Goal: Information Seeking & Learning: Understand process/instructions

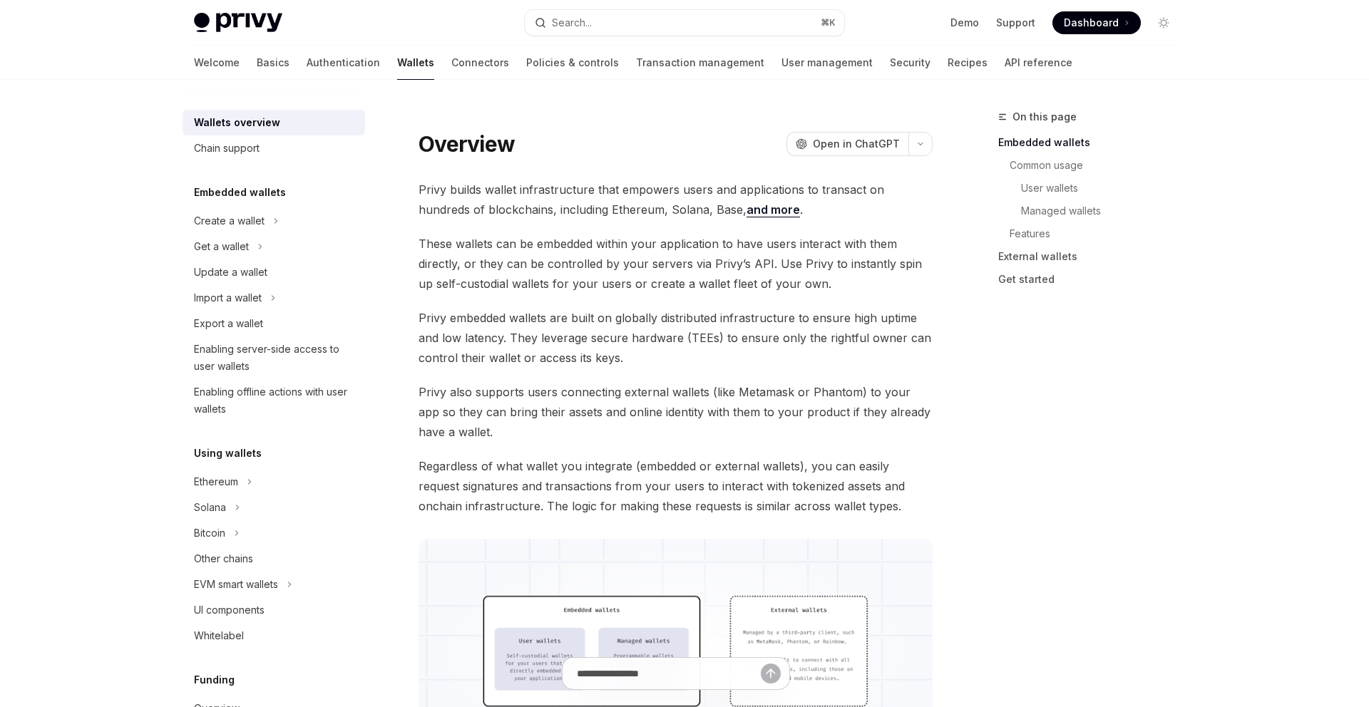
type textarea "*"
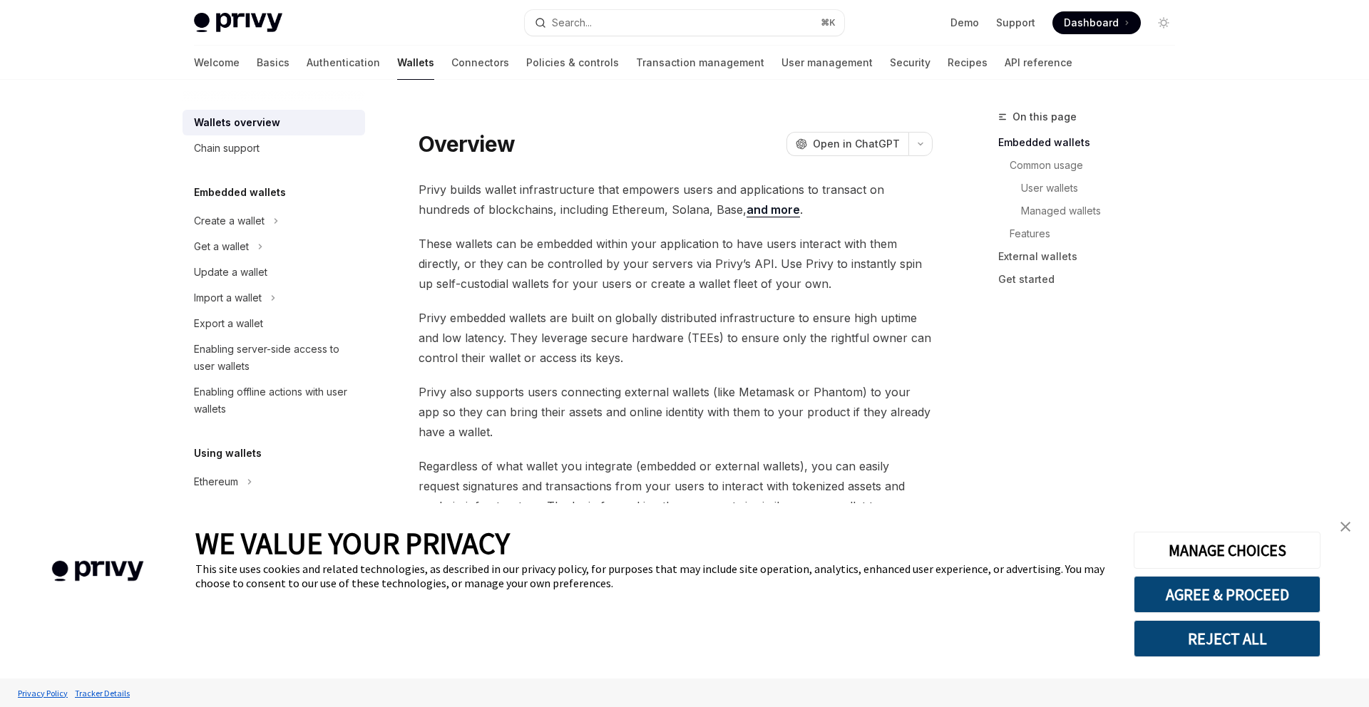
scroll to position [14, 0]
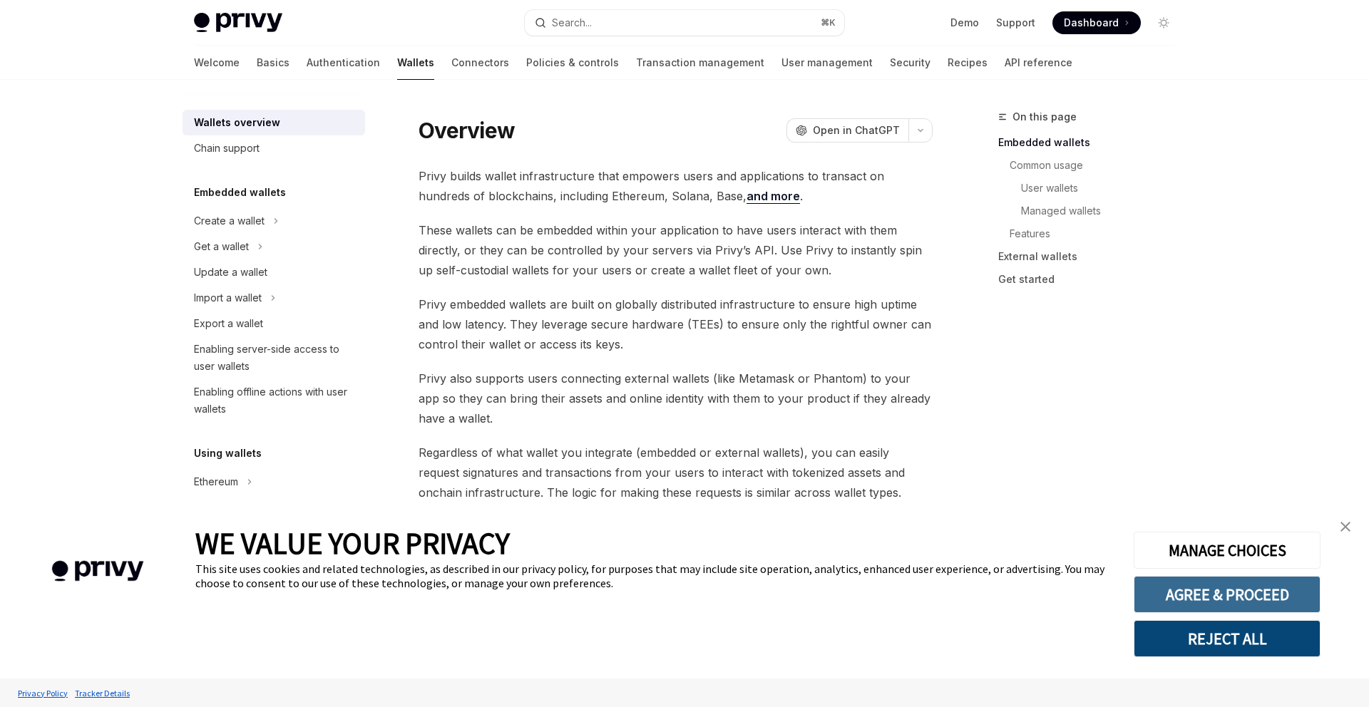
click at [1239, 587] on button "AGREE & PROCEED" at bounding box center [1226, 594] width 187 height 37
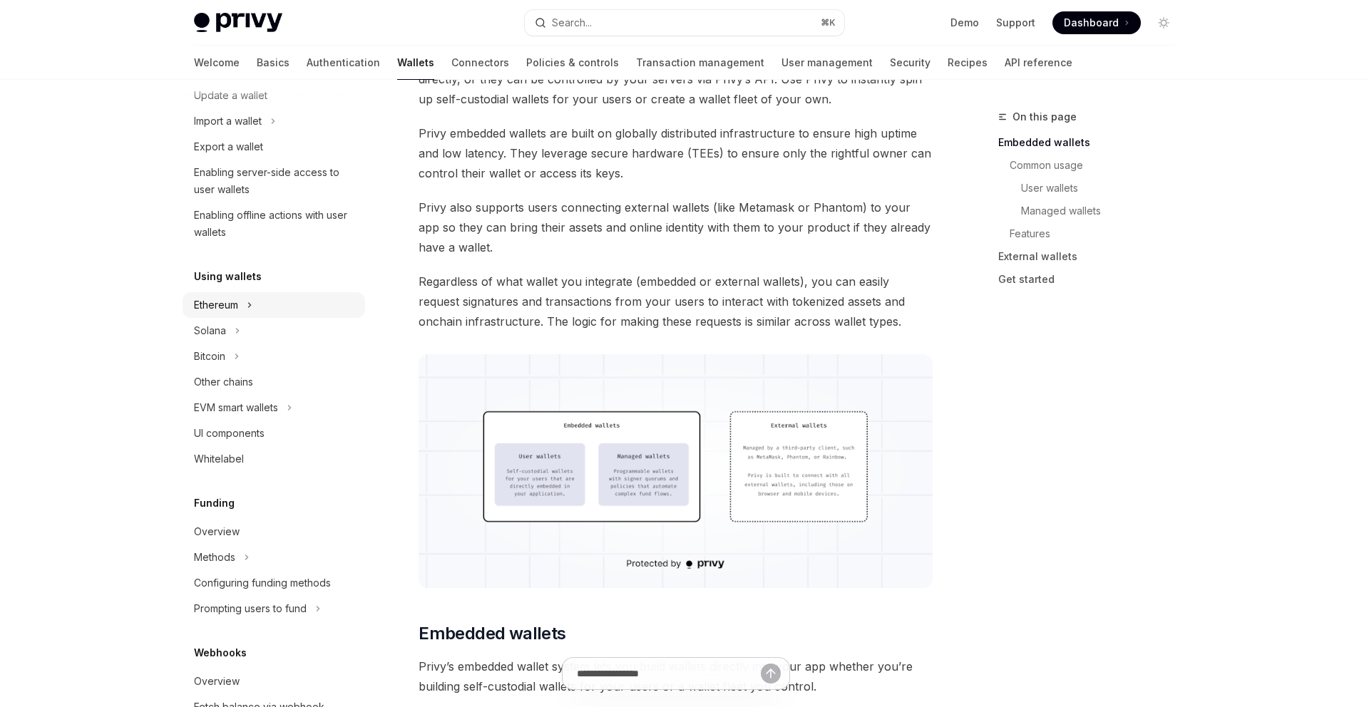
scroll to position [181, 0]
click at [239, 302] on div "Ethereum" at bounding box center [273, 301] width 182 height 26
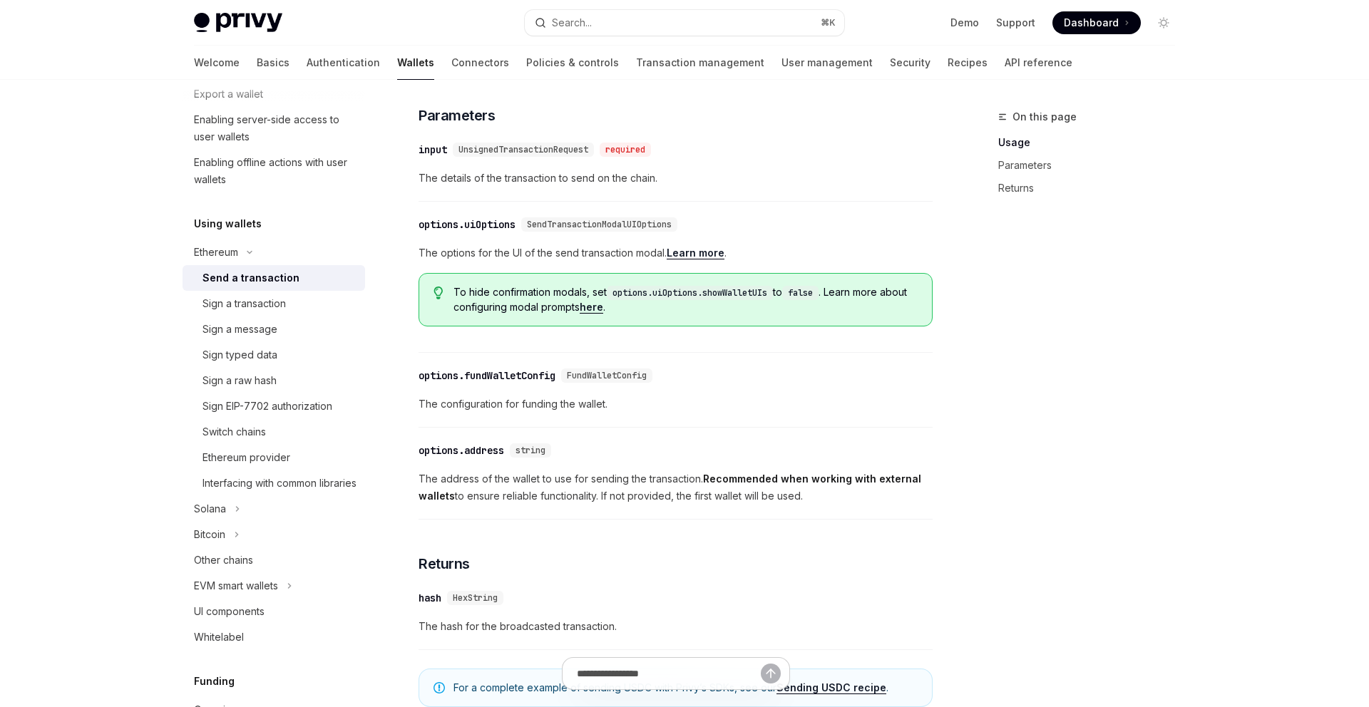
scroll to position [657, 0]
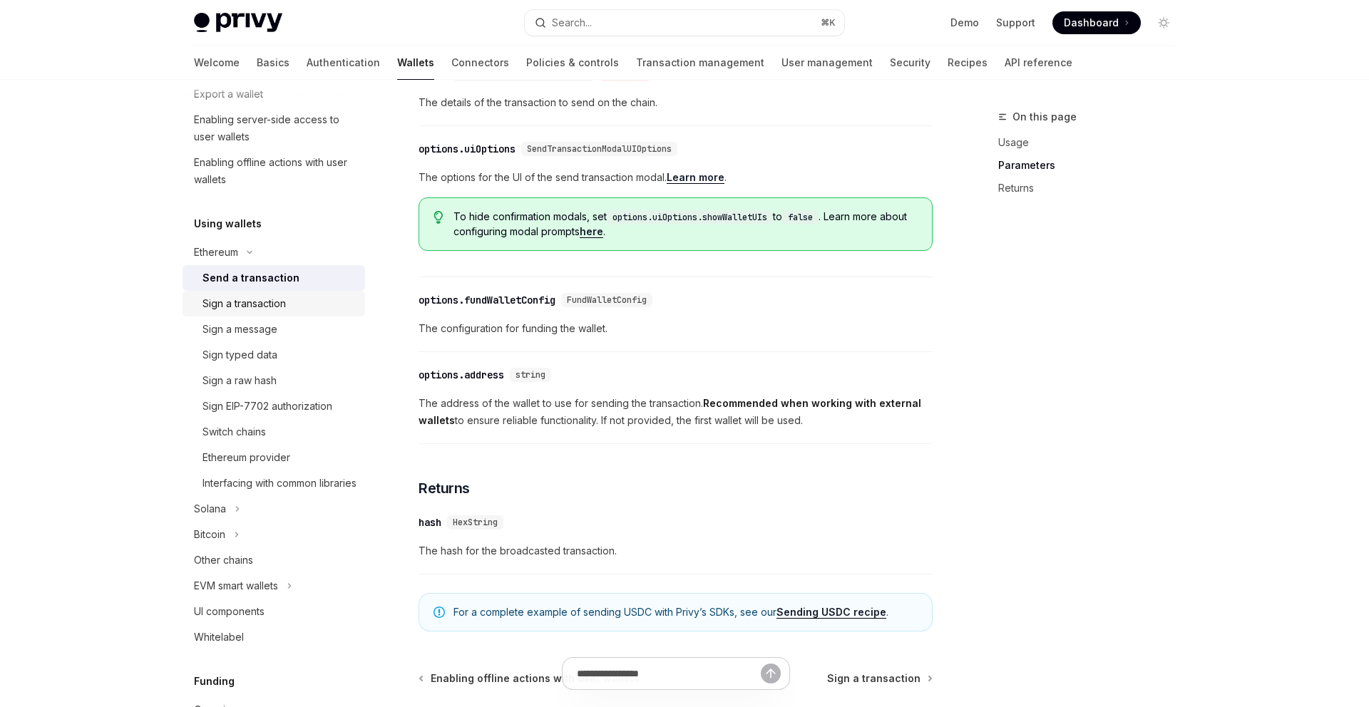
click at [321, 308] on div "Sign a transaction" at bounding box center [279, 303] width 154 height 17
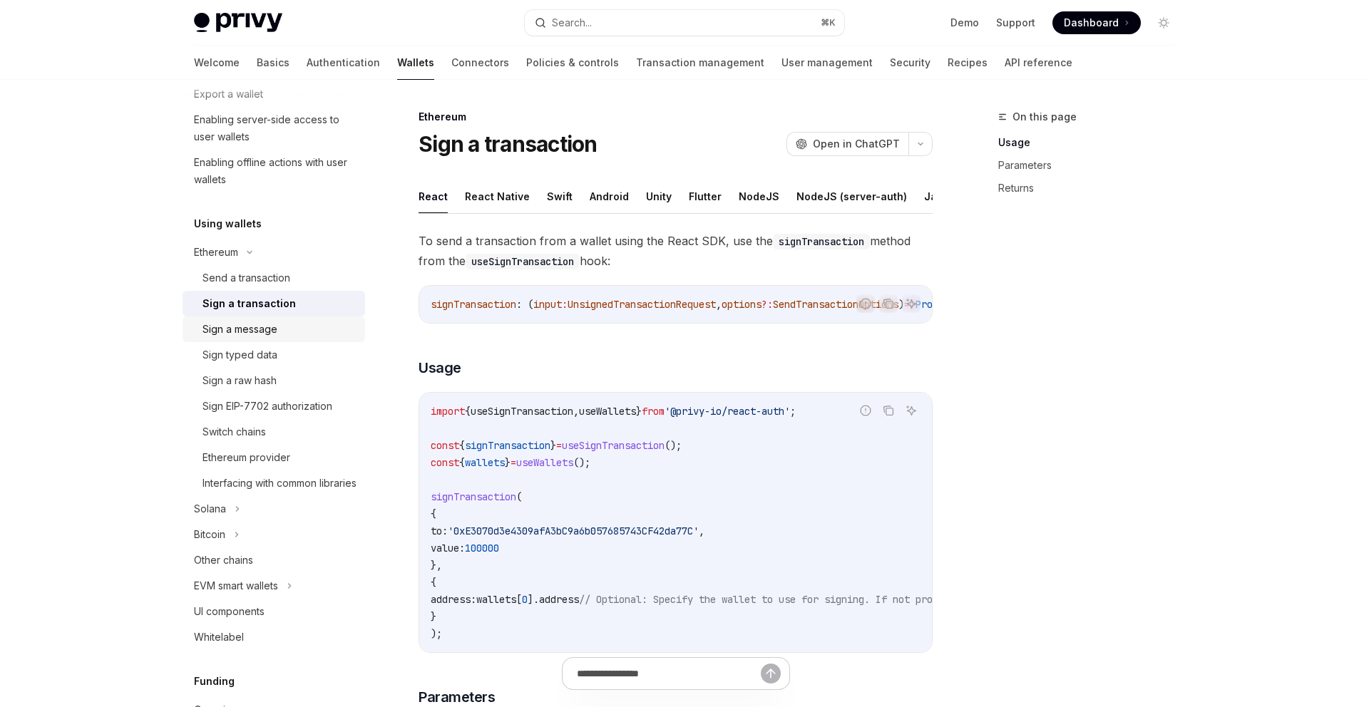
click at [216, 337] on div "Sign a message" at bounding box center [239, 329] width 75 height 17
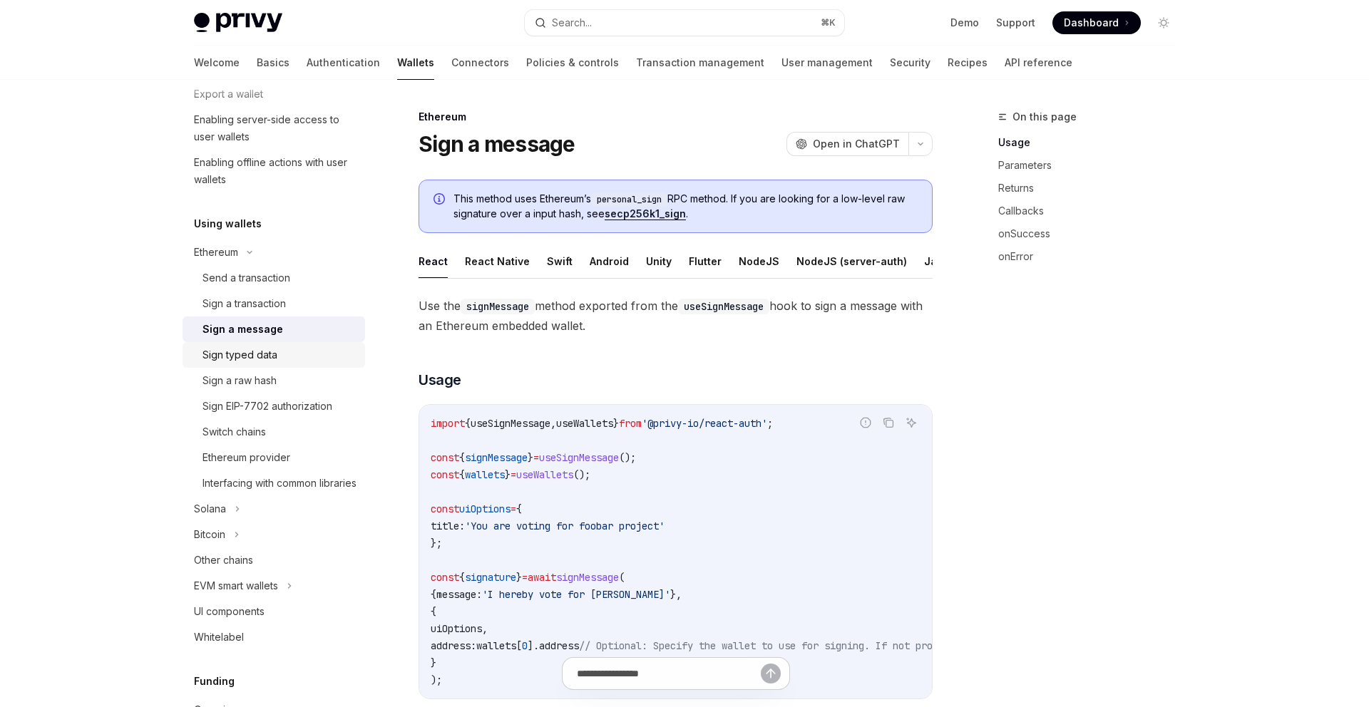
click at [222, 352] on div "Sign typed data" at bounding box center [239, 354] width 75 height 17
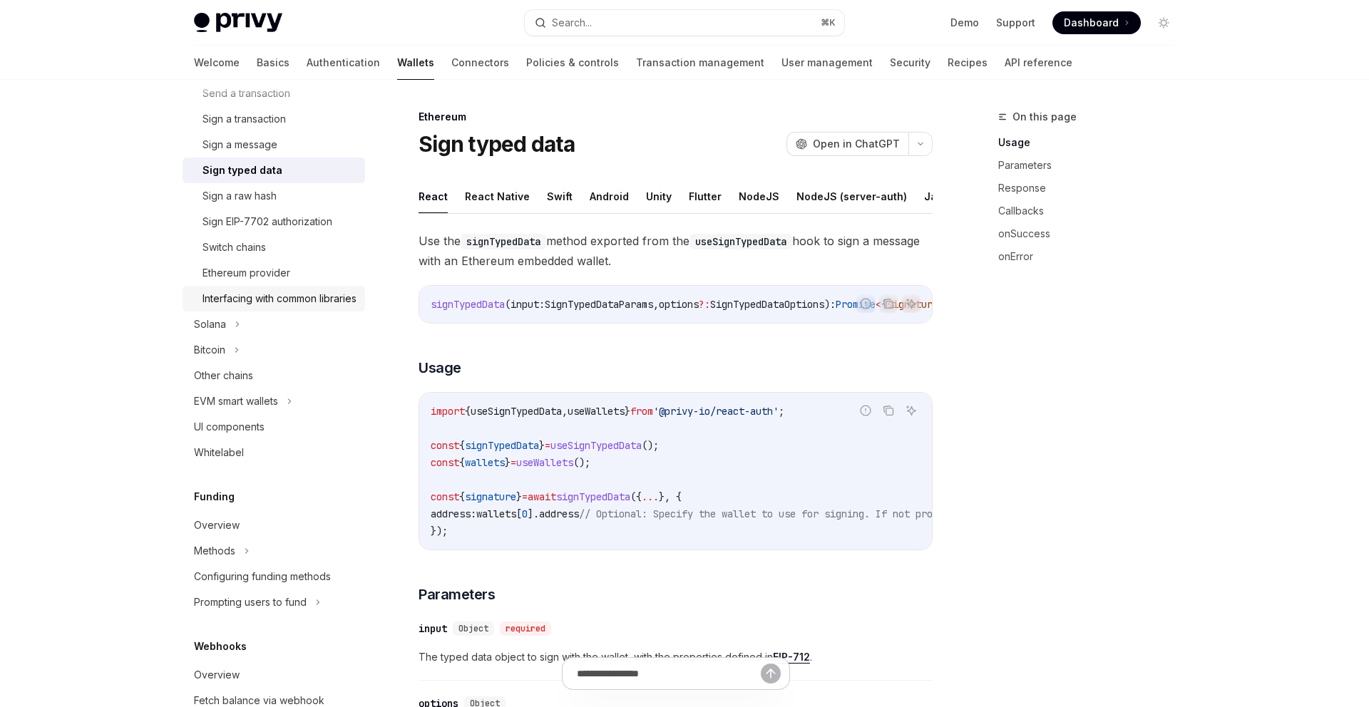
scroll to position [418, 0]
click at [277, 201] on link "Sign a raw hash" at bounding box center [273, 193] width 182 height 26
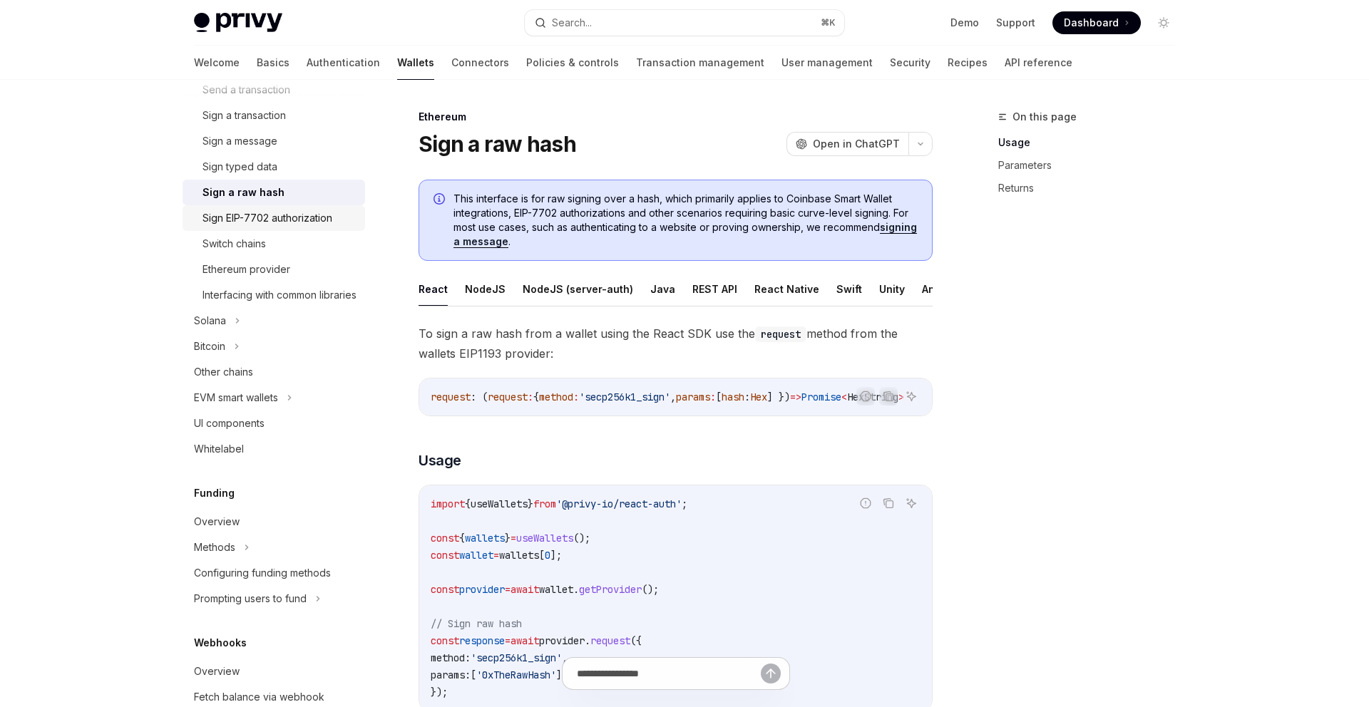
click at [277, 212] on div "Sign EIP-7702 authorization" at bounding box center [267, 218] width 130 height 17
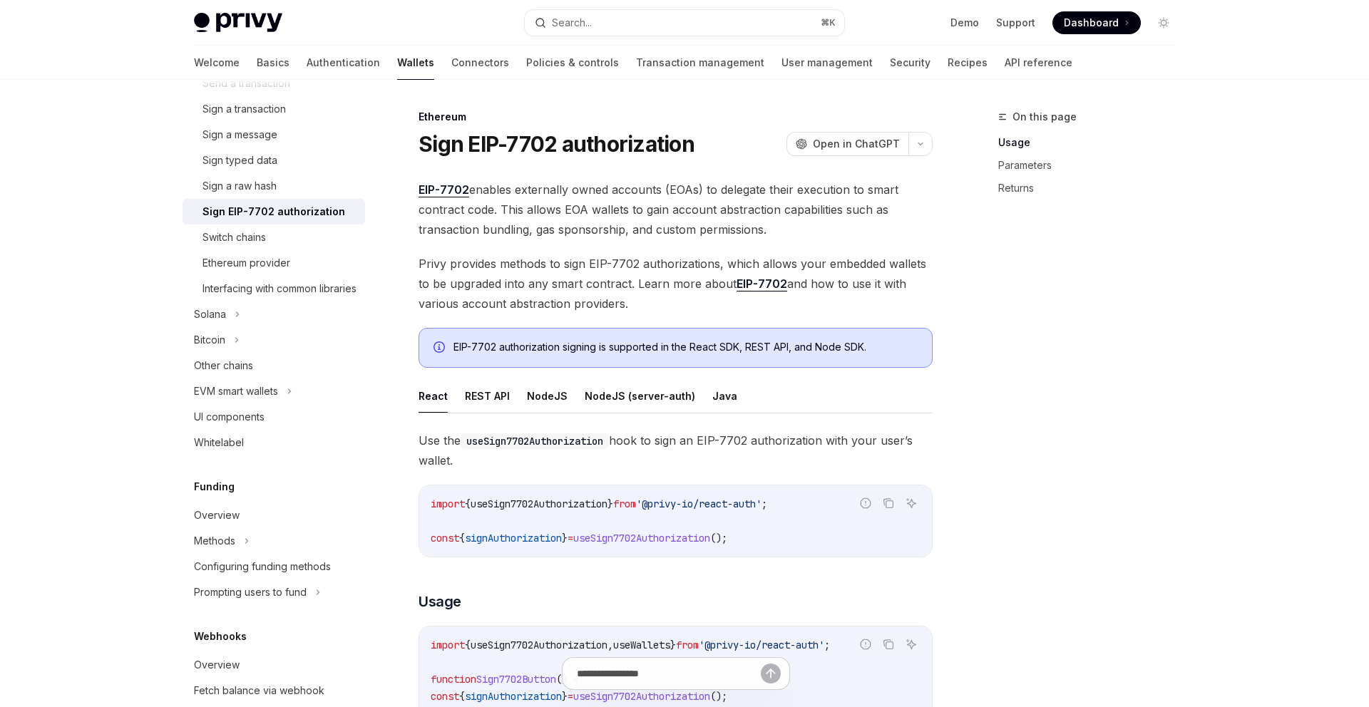
scroll to position [427, 0]
click at [260, 255] on div "Ethereum provider" at bounding box center [246, 260] width 88 height 17
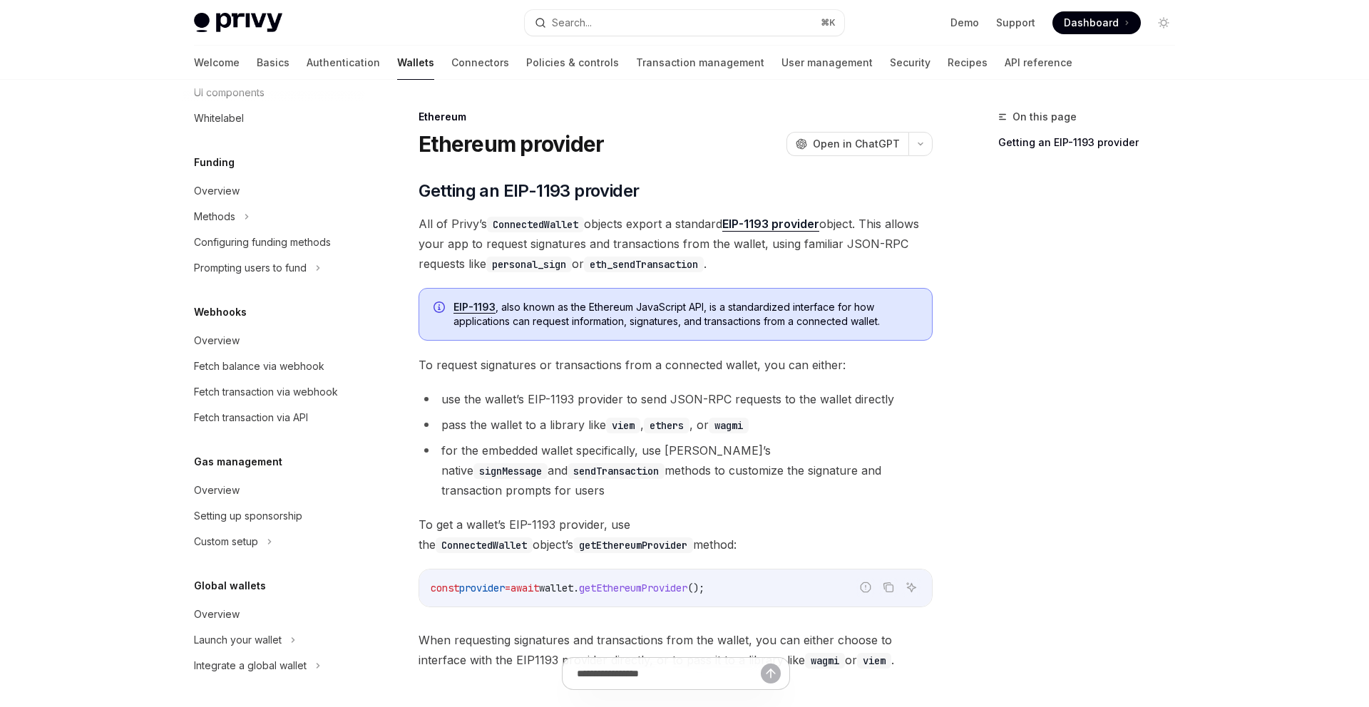
scroll to position [11, 0]
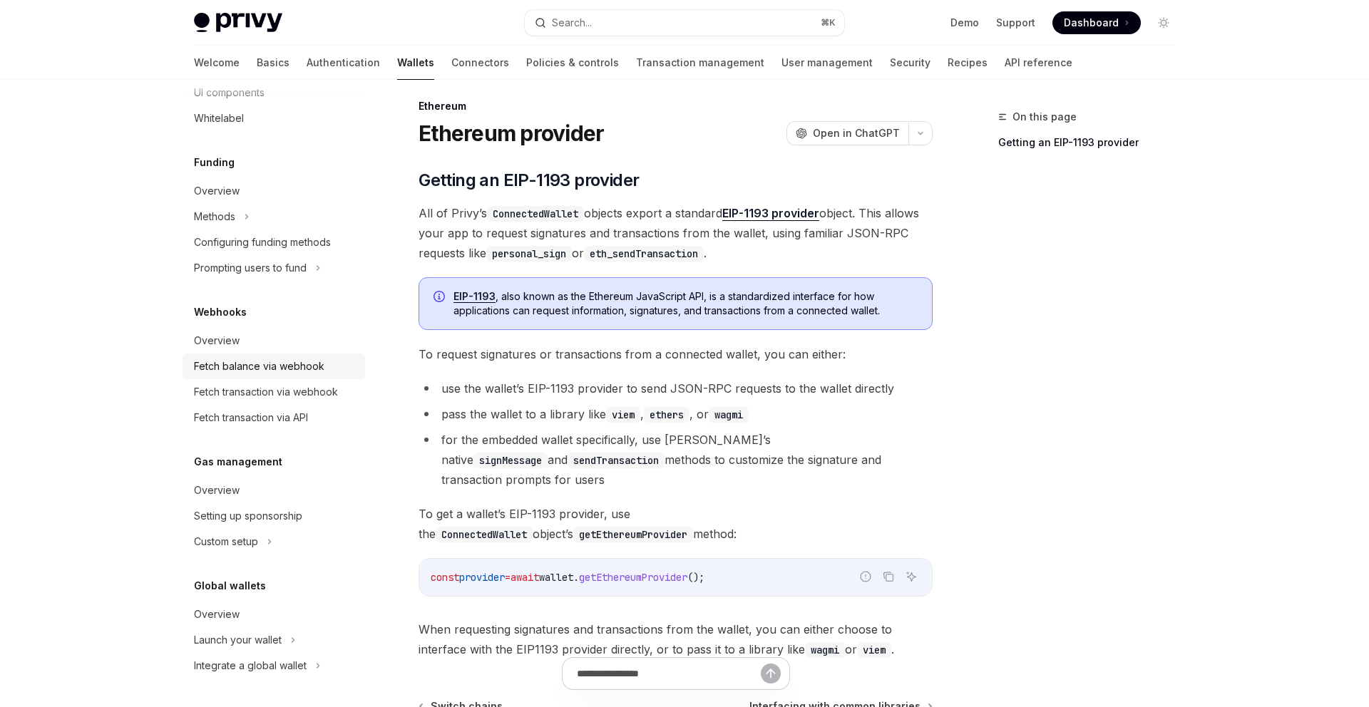
click at [290, 375] on div "Fetch balance via webhook" at bounding box center [259, 366] width 130 height 17
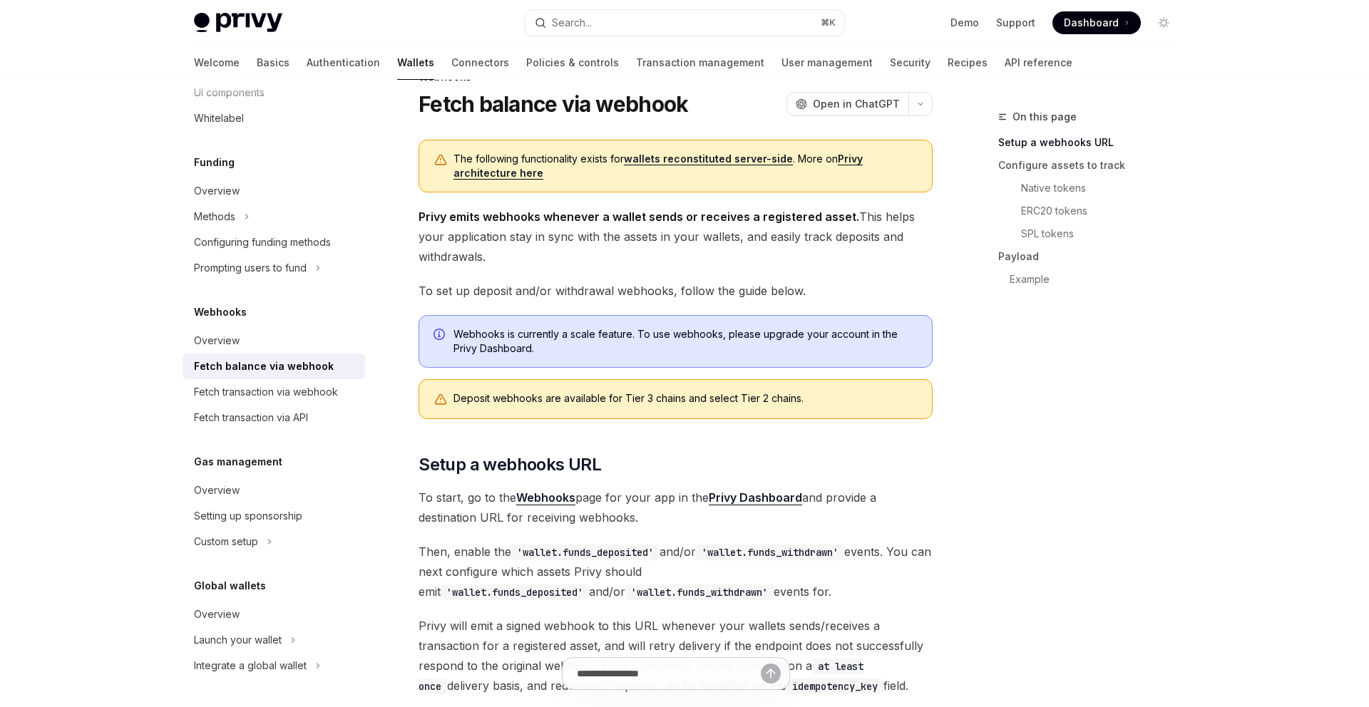
scroll to position [47, 0]
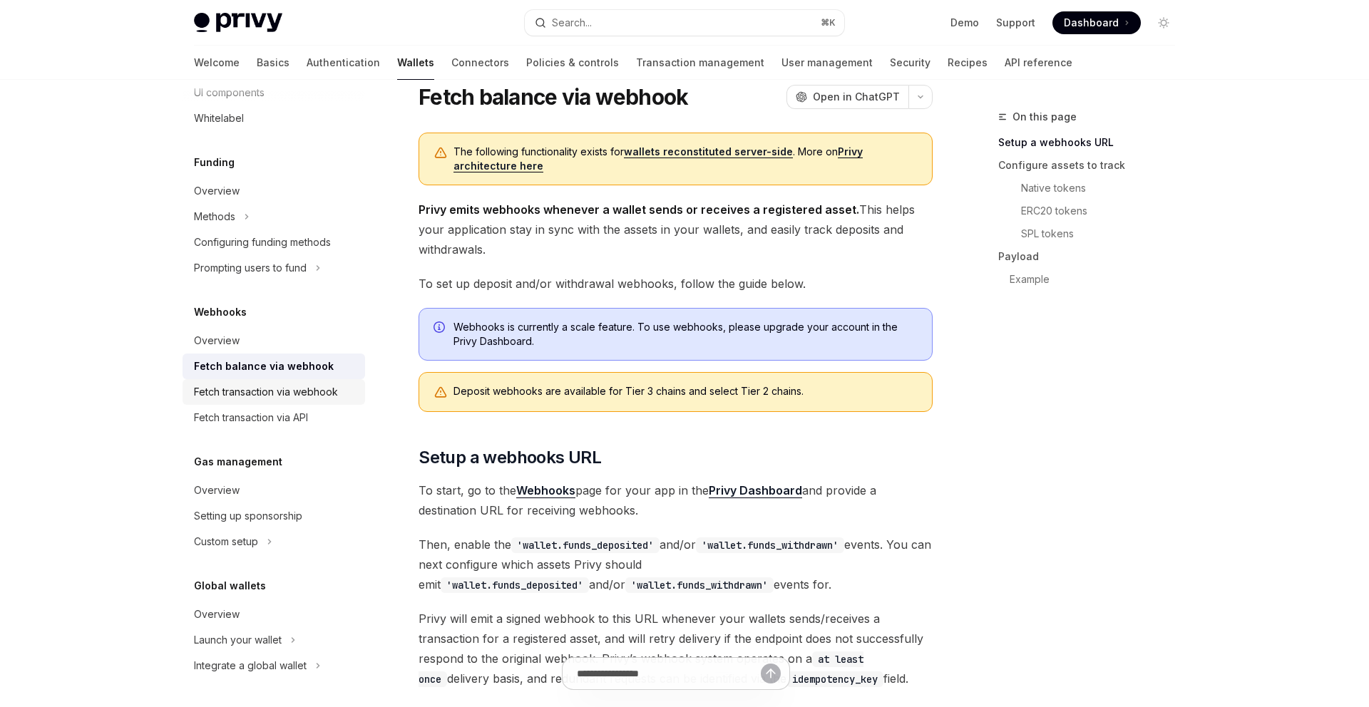
click at [320, 401] on div "Fetch transaction via webhook" at bounding box center [266, 392] width 144 height 17
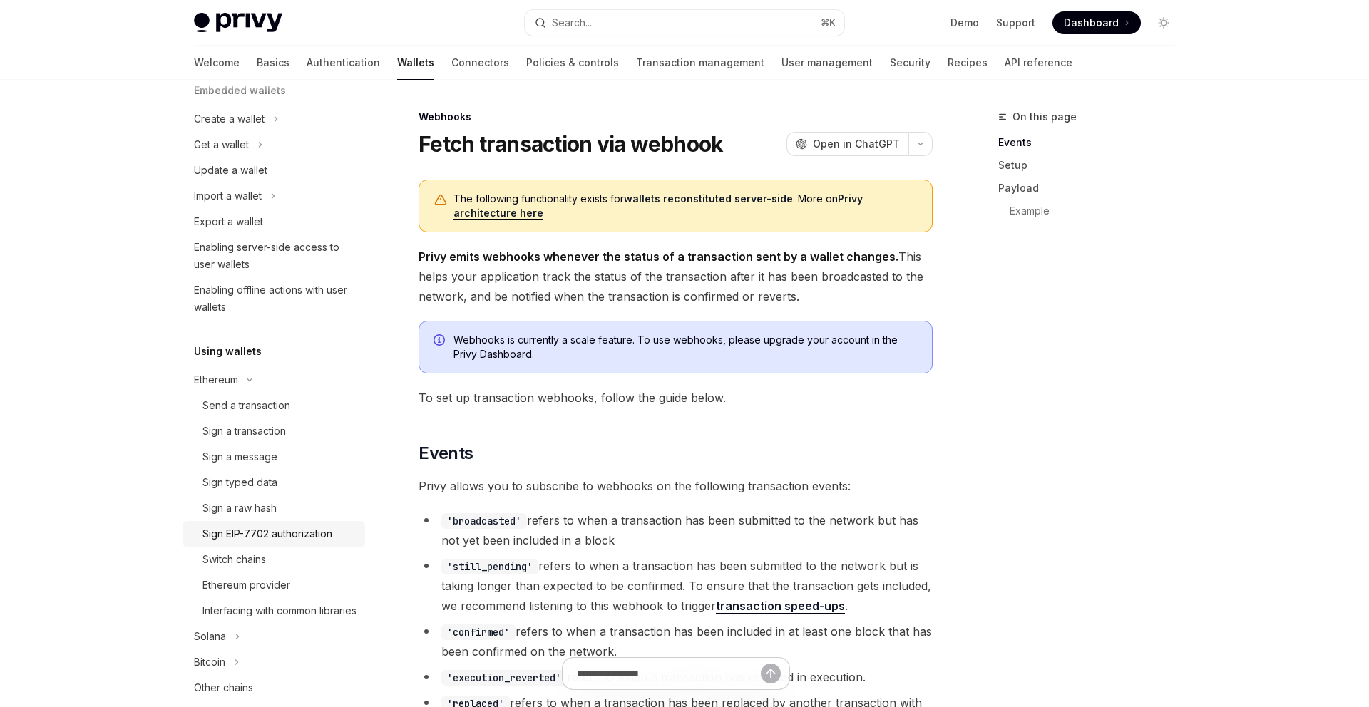
scroll to position [78, 0]
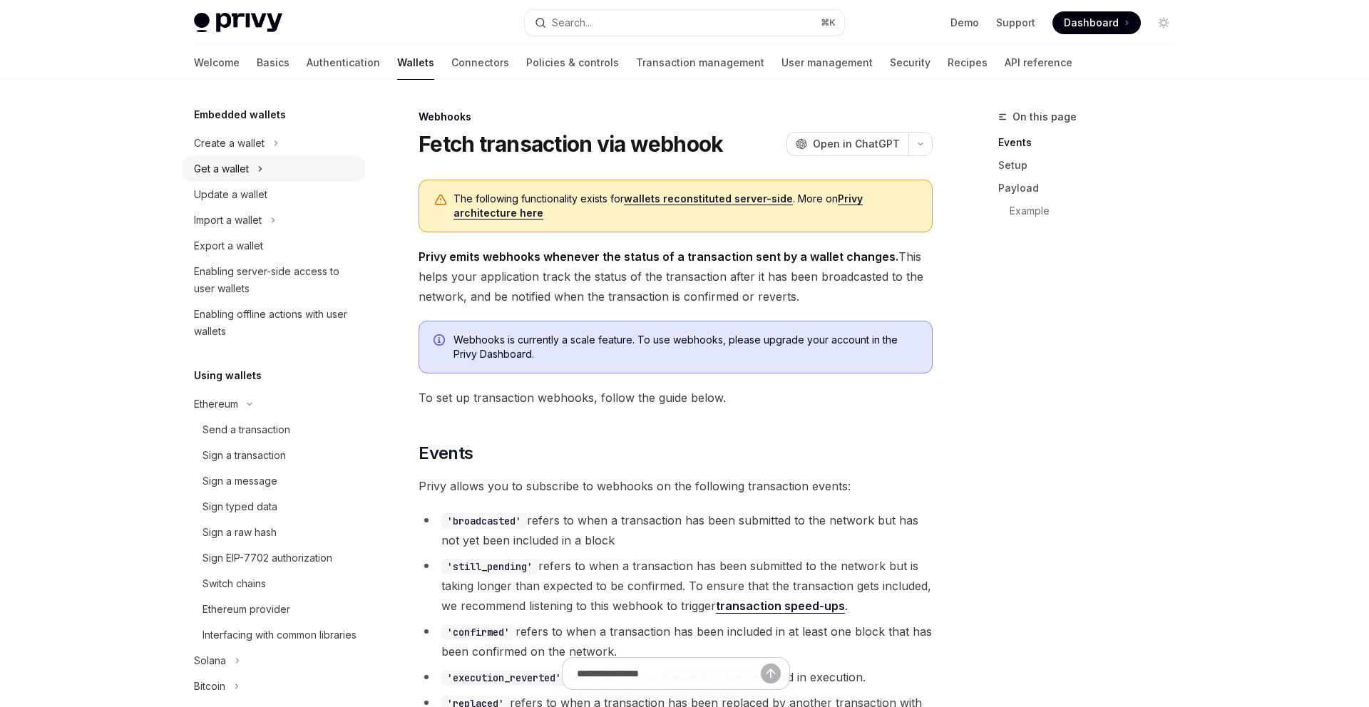
click at [252, 179] on div "Get a wallet" at bounding box center [273, 169] width 182 height 26
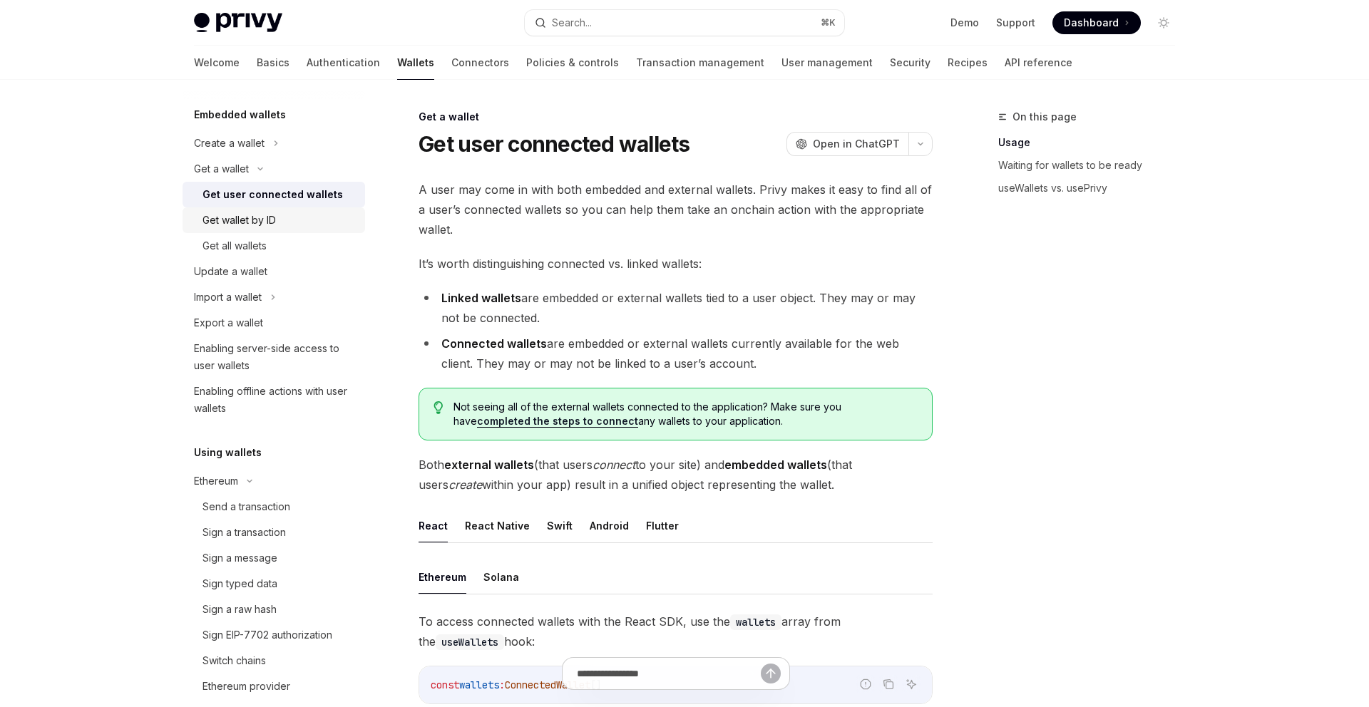
click at [276, 227] on div "Get wallet by ID" at bounding box center [238, 220] width 73 height 17
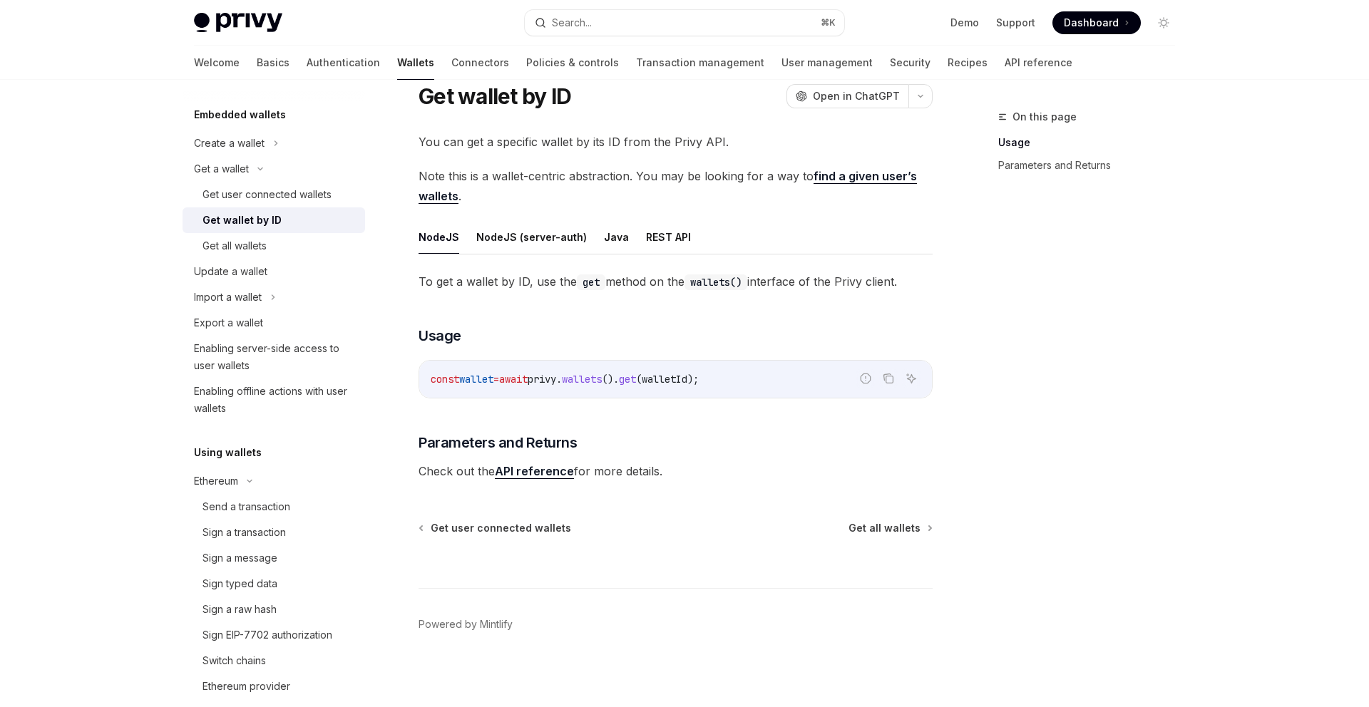
scroll to position [52, 0]
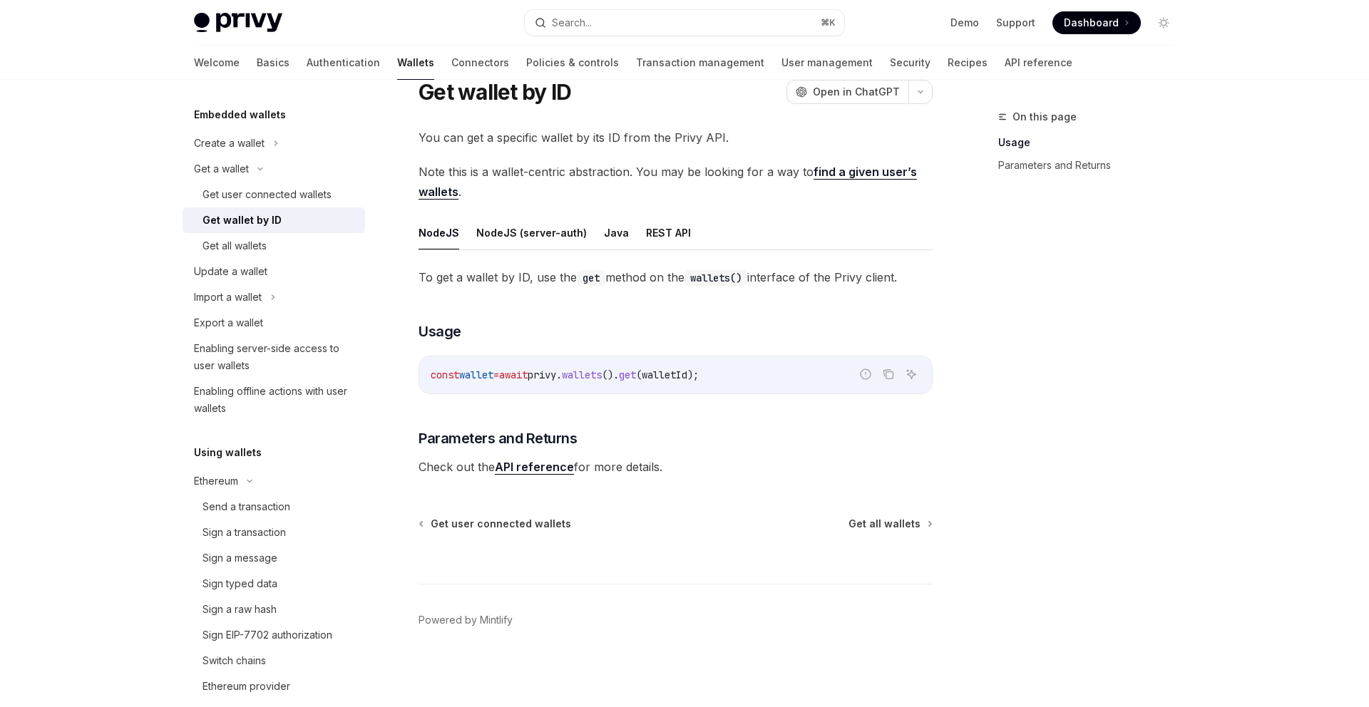
click at [554, 463] on link "API reference" at bounding box center [534, 467] width 79 height 15
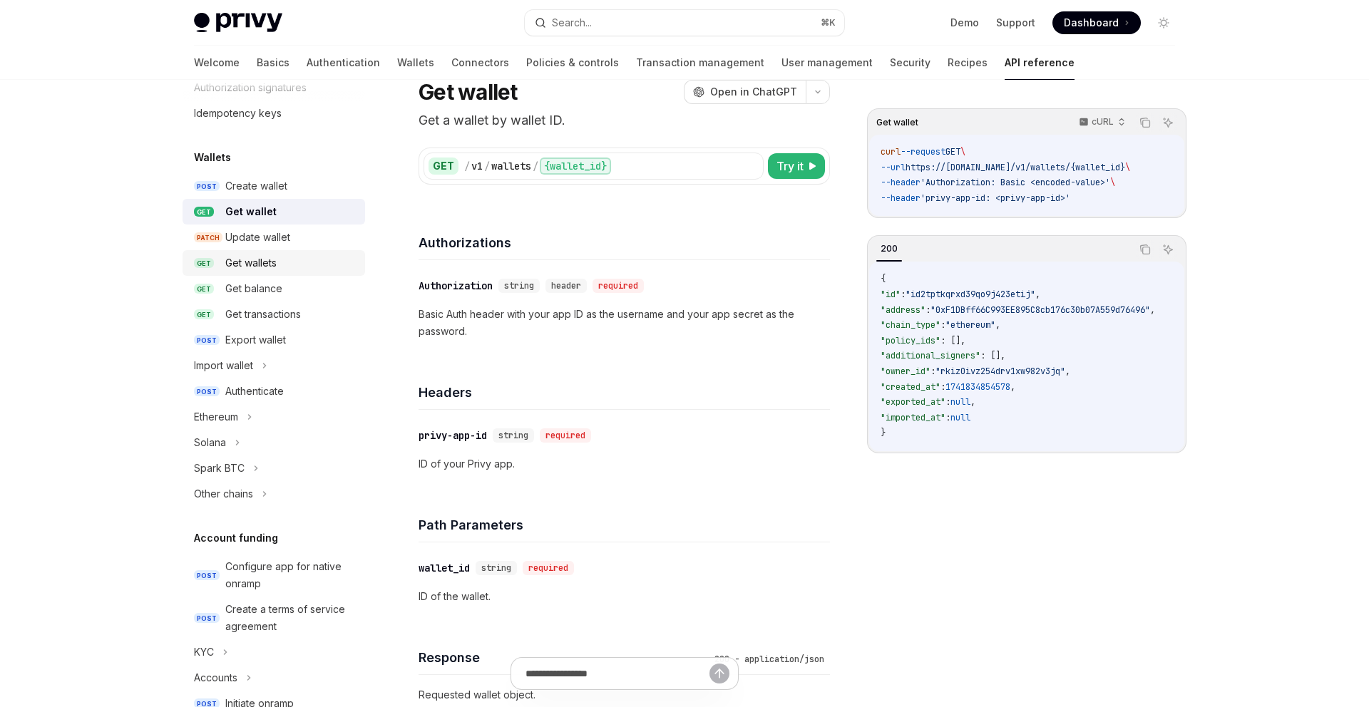
click at [307, 257] on div "Get wallets" at bounding box center [290, 262] width 131 height 17
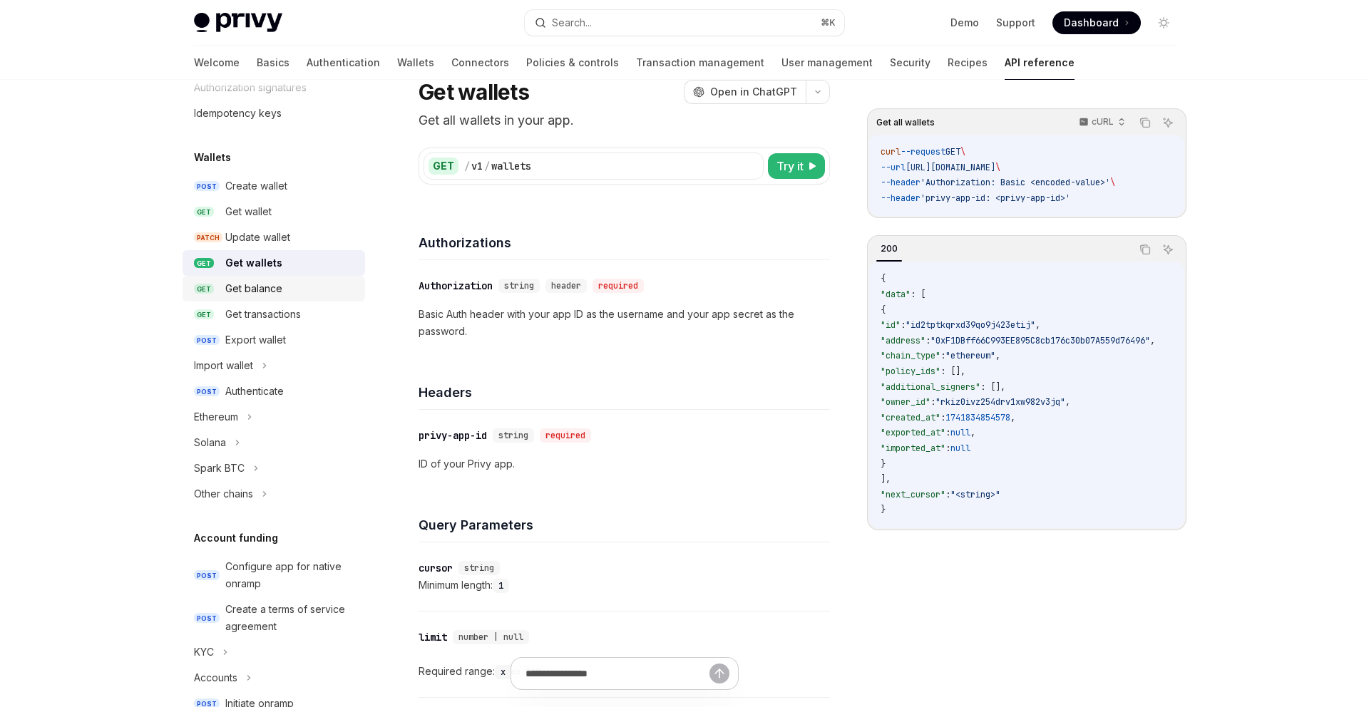
click at [292, 299] on link "GET Get balance" at bounding box center [273, 289] width 182 height 26
type textarea "*"
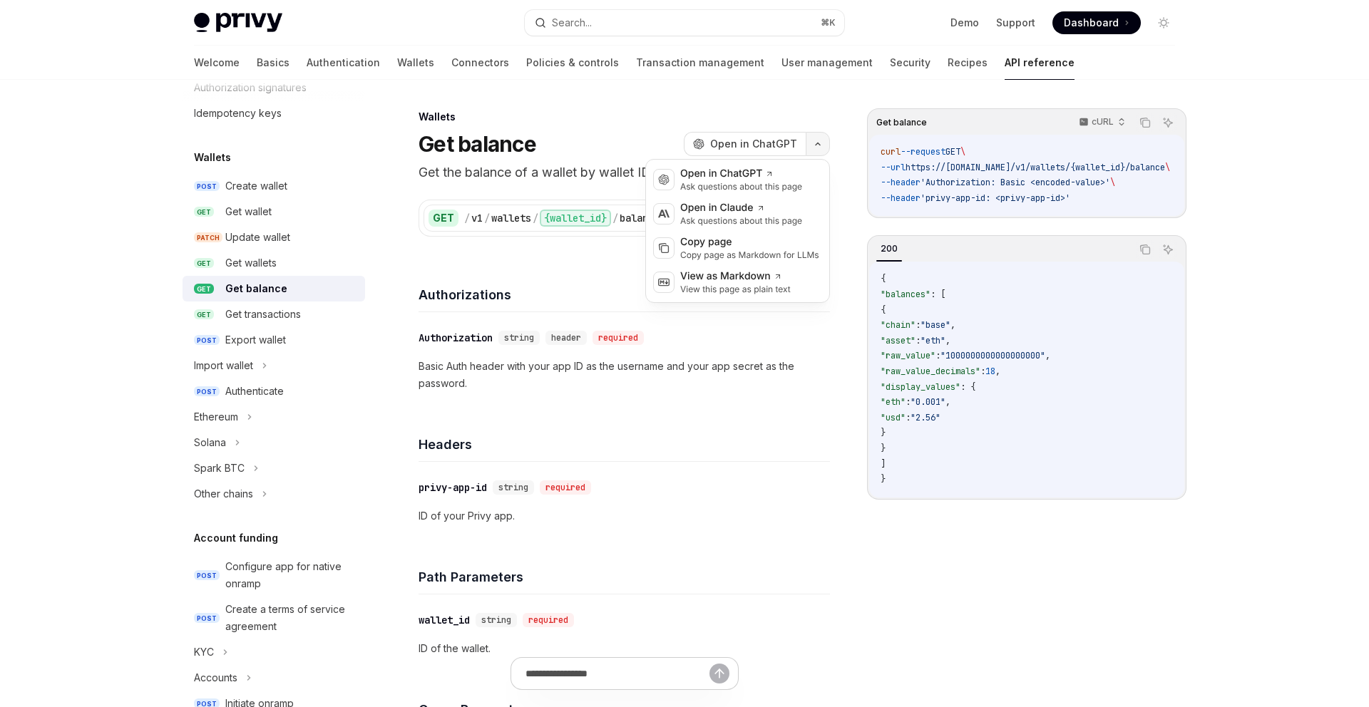
click at [819, 141] on icon "button" at bounding box center [817, 144] width 17 height 6
click at [803, 269] on div "View as Markdown View this page as plain text" at bounding box center [737, 282] width 177 height 34
